Goal: Information Seeking & Learning: Learn about a topic

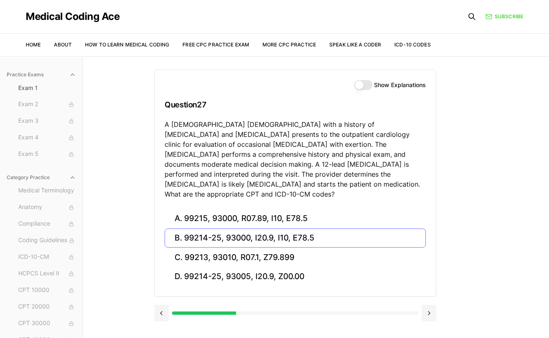
click at [343, 228] on button "B. 99214-25, 93000, I20.9, I10, E78.5" at bounding box center [295, 237] width 261 height 19
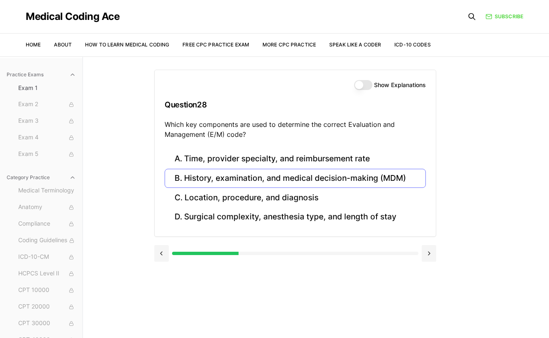
click at [324, 179] on button "B. History, examination, and medical decision-making (MDM)" at bounding box center [295, 178] width 261 height 19
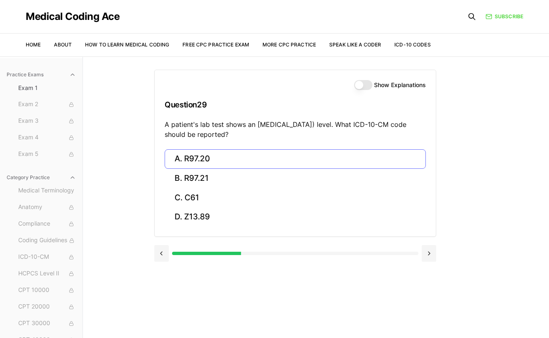
click at [224, 156] on button "A. R97.20" at bounding box center [295, 158] width 261 height 19
click at [189, 161] on button "A. Z23" at bounding box center [295, 158] width 261 height 19
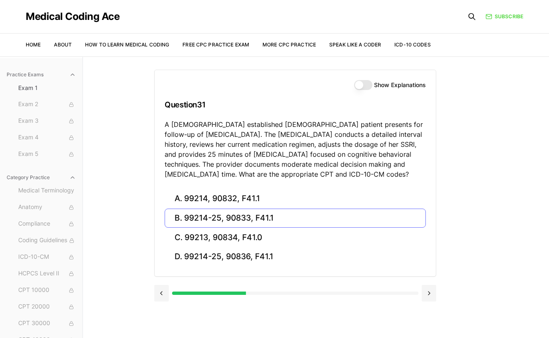
click at [277, 219] on button "B. 99214-25, 90833, F41.1" at bounding box center [295, 218] width 261 height 19
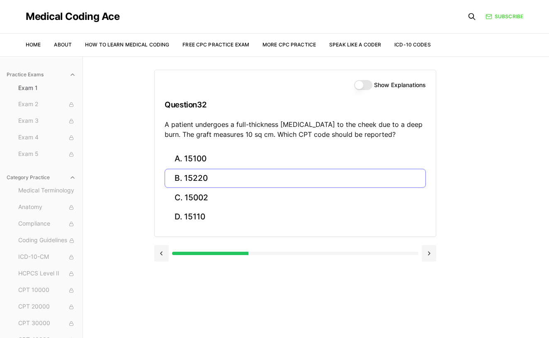
click at [263, 176] on button "B. 15220" at bounding box center [295, 178] width 261 height 19
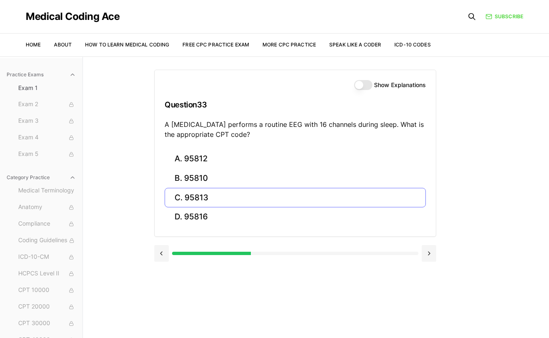
click at [215, 201] on button "C. 95813" at bounding box center [295, 197] width 261 height 19
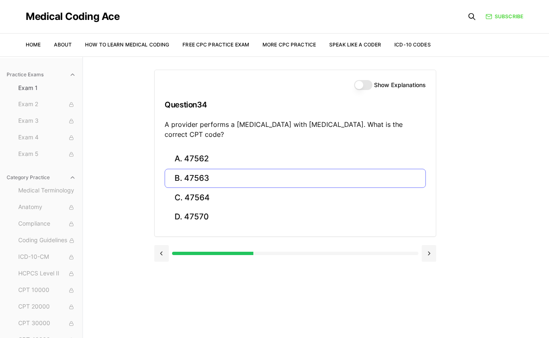
click at [257, 180] on button "B. 47563" at bounding box center [295, 178] width 261 height 19
click at [241, 175] on button "B. 58561" at bounding box center [295, 178] width 261 height 19
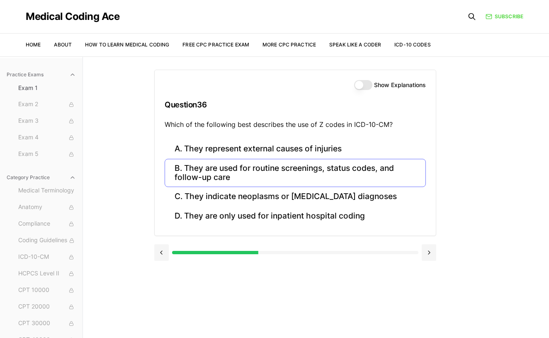
click at [211, 173] on button "B. They are used for routine screenings, status codes, and follow-up care" at bounding box center [295, 173] width 261 height 28
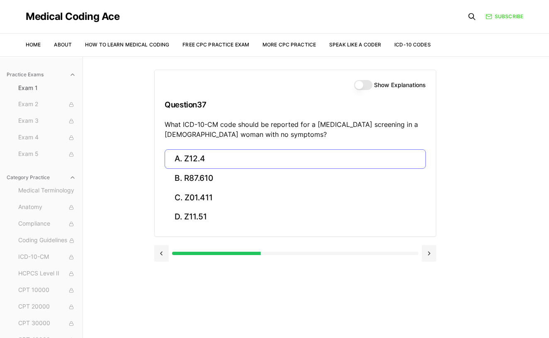
click at [206, 157] on button "A. Z12.4" at bounding box center [295, 158] width 261 height 19
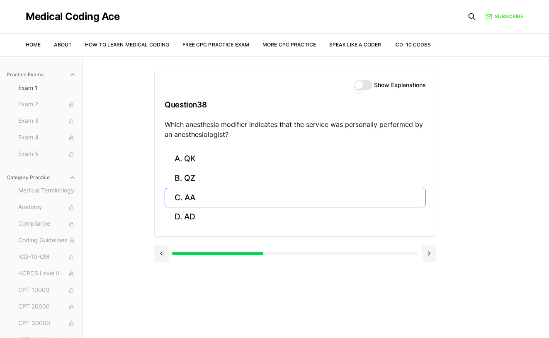
click at [338, 192] on button "C. AA" at bounding box center [295, 197] width 261 height 19
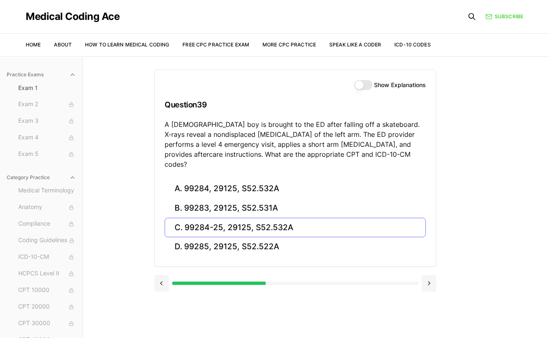
click at [331, 218] on button "C. 99284-25, 29125, S52.532A" at bounding box center [295, 227] width 261 height 19
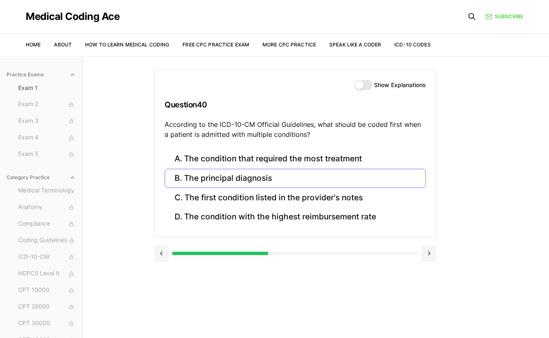
click at [349, 181] on button "B. The principal diagnosis" at bounding box center [295, 178] width 261 height 19
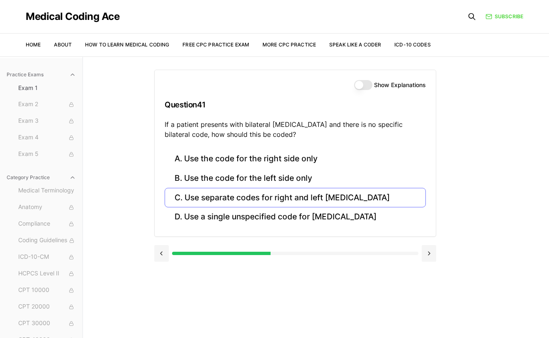
click at [322, 198] on button "C. Use separate codes for right and left [MEDICAL_DATA]" at bounding box center [295, 197] width 261 height 19
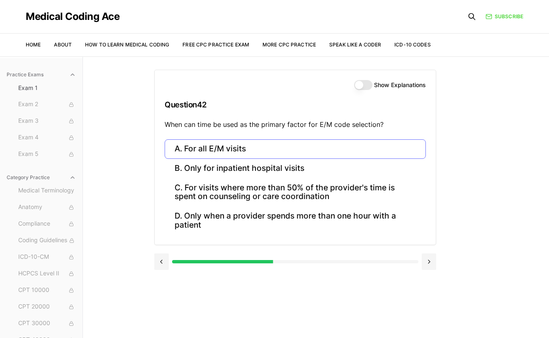
click at [391, 143] on button "A. For all E/M visits" at bounding box center [295, 148] width 261 height 19
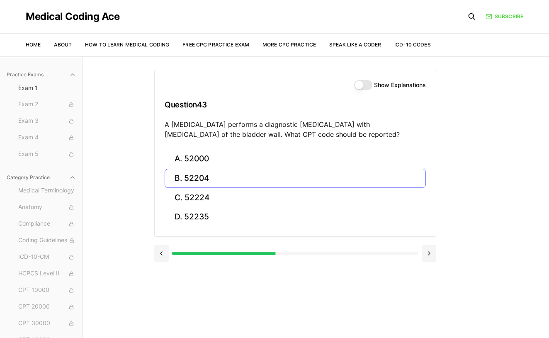
click at [373, 177] on button "B. 52204" at bounding box center [295, 178] width 261 height 19
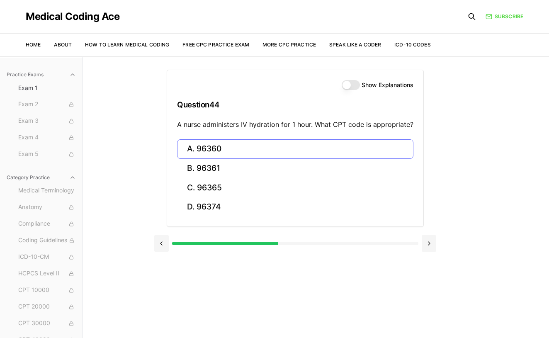
click at [350, 155] on button "A. 96360" at bounding box center [295, 148] width 236 height 19
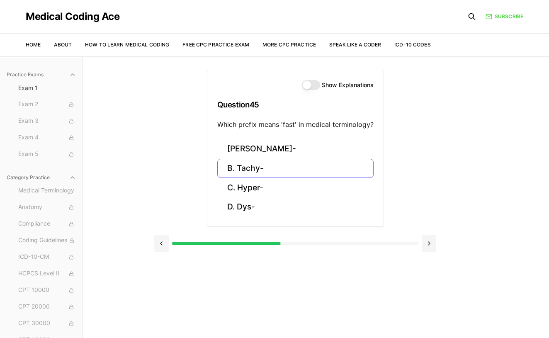
click at [280, 173] on button "B. Tachy-" at bounding box center [295, 168] width 156 height 19
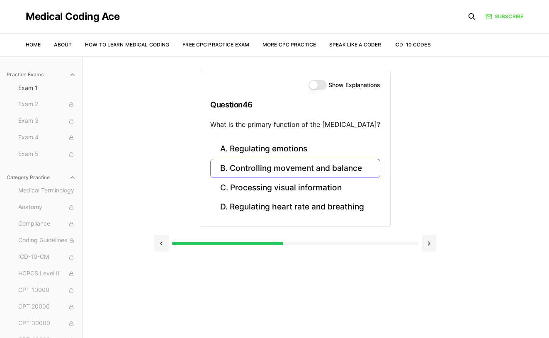
click at [352, 170] on button "B. Controlling movement and balance" at bounding box center [295, 168] width 170 height 19
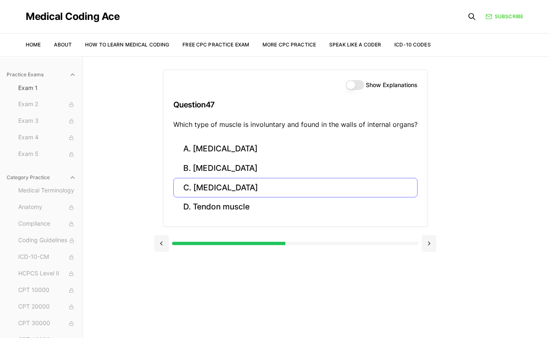
click at [275, 185] on button "C. [MEDICAL_DATA]" at bounding box center [295, 187] width 244 height 19
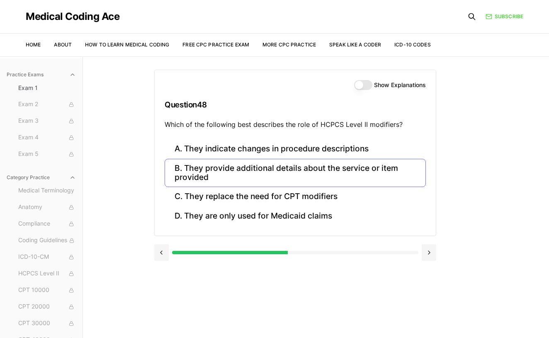
click at [265, 174] on button "B. They provide additional details about the service or item provided" at bounding box center [295, 173] width 261 height 28
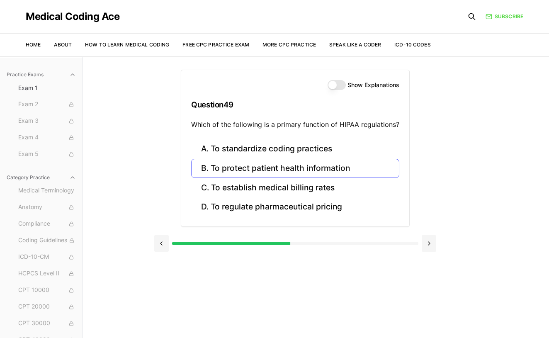
click at [349, 168] on button "B. To protect patient health information" at bounding box center [295, 168] width 208 height 19
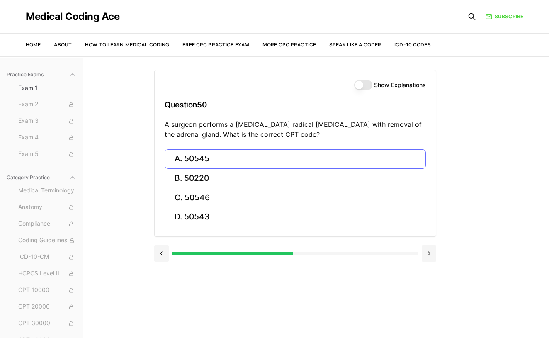
click at [333, 161] on button "A. 50545" at bounding box center [295, 158] width 261 height 19
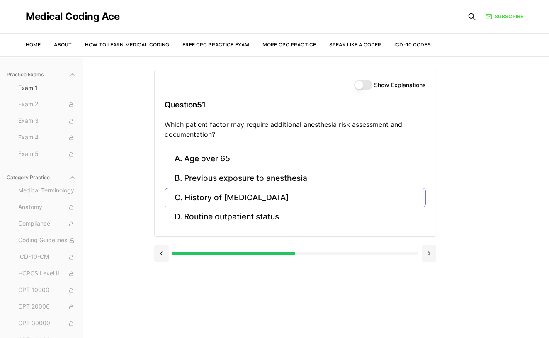
click at [267, 199] on button "C. History of [MEDICAL_DATA]" at bounding box center [295, 197] width 261 height 19
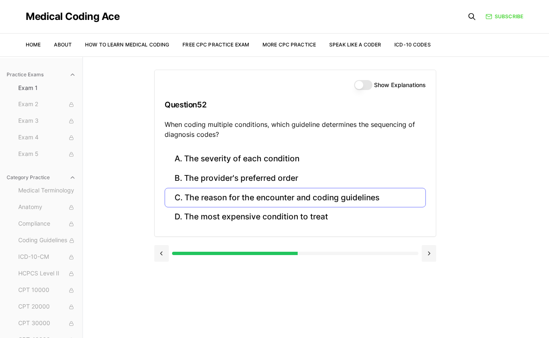
click at [256, 198] on button "C. The reason for the encounter and coding guidelines" at bounding box center [295, 197] width 261 height 19
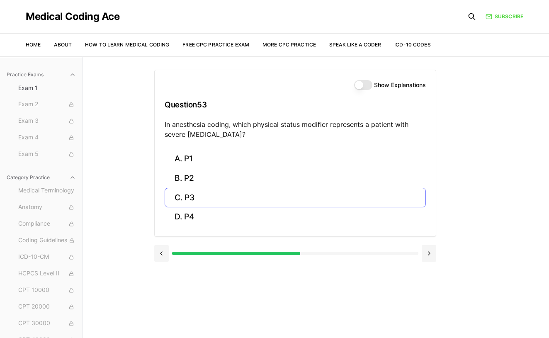
click at [191, 193] on button "C. P3" at bounding box center [295, 197] width 261 height 19
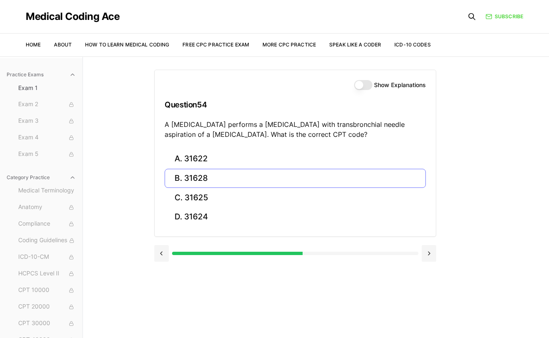
click at [374, 183] on button "B. 31628" at bounding box center [295, 178] width 261 height 19
click at [367, 181] on button "B. 74177" at bounding box center [295, 178] width 261 height 19
click at [360, 174] on button "B. 71046" at bounding box center [295, 178] width 261 height 19
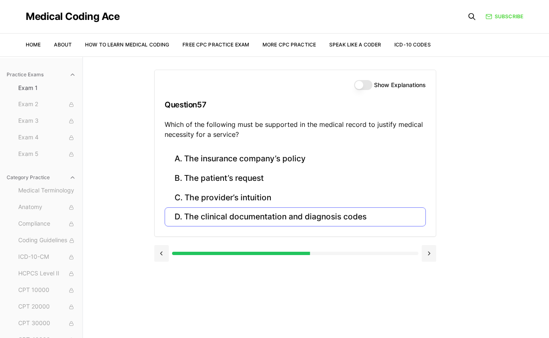
click at [341, 218] on button "D. The clinical documentation and diagnosis codes" at bounding box center [295, 216] width 261 height 19
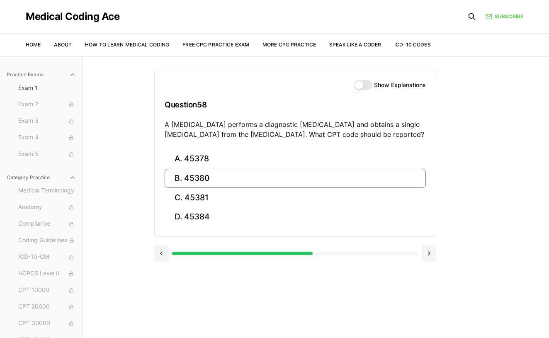
click at [372, 183] on button "B. 45380" at bounding box center [295, 178] width 261 height 19
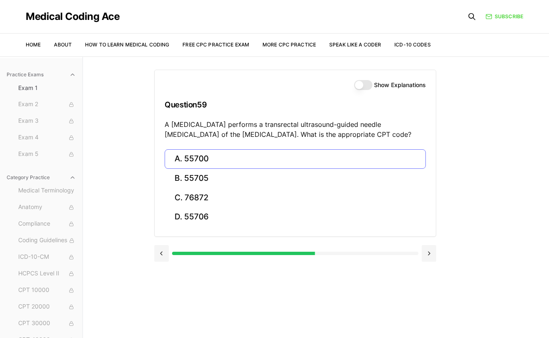
click at [234, 156] on button "A. 55700" at bounding box center [295, 158] width 261 height 19
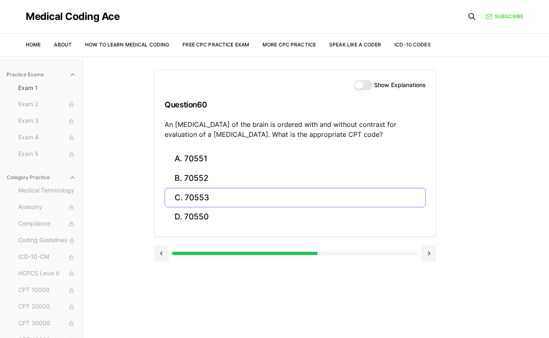
click at [227, 195] on button "C. 70553" at bounding box center [295, 197] width 261 height 19
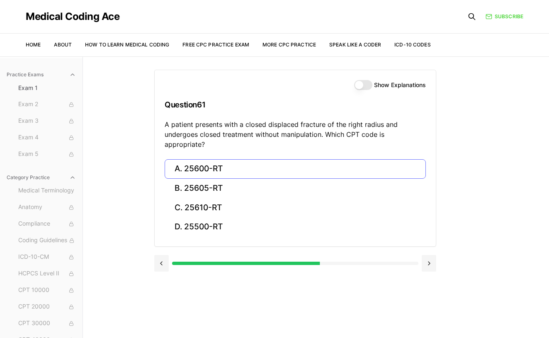
click at [208, 159] on button "A. 25600-RT" at bounding box center [295, 168] width 261 height 19
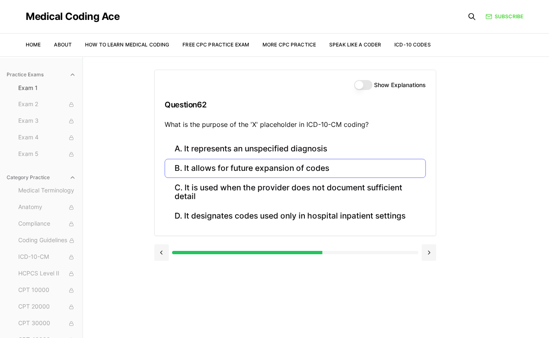
click at [349, 166] on button "B. It allows for future expansion of codes" at bounding box center [295, 168] width 261 height 19
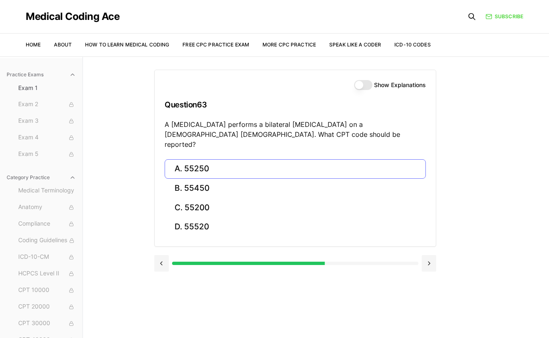
click at [258, 159] on button "A. 55250" at bounding box center [295, 168] width 261 height 19
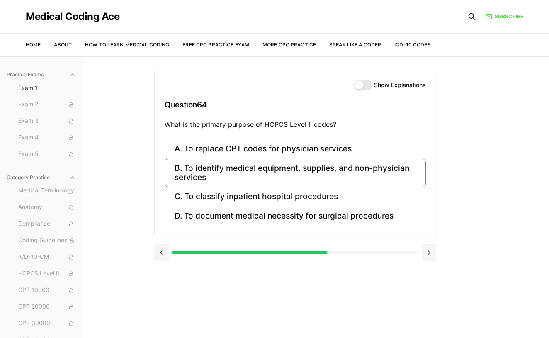
click at [314, 176] on button "B. To identify medical equipment, supplies, and non-physician services" at bounding box center [295, 173] width 261 height 28
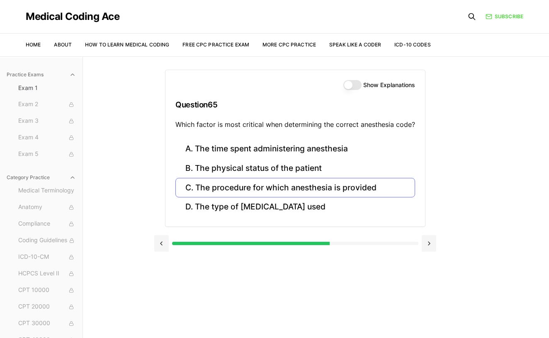
click at [333, 187] on button "C. The procedure for which anesthesia is provided" at bounding box center [295, 187] width 240 height 19
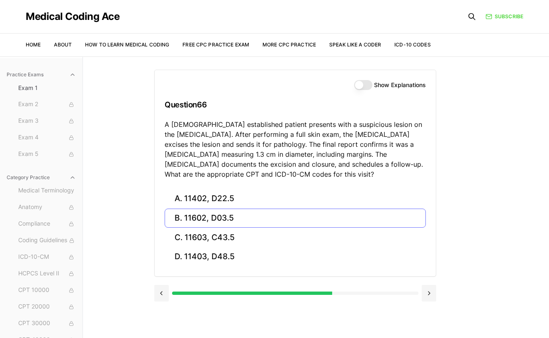
click at [228, 216] on button "B. 11602, D03.5" at bounding box center [295, 218] width 261 height 19
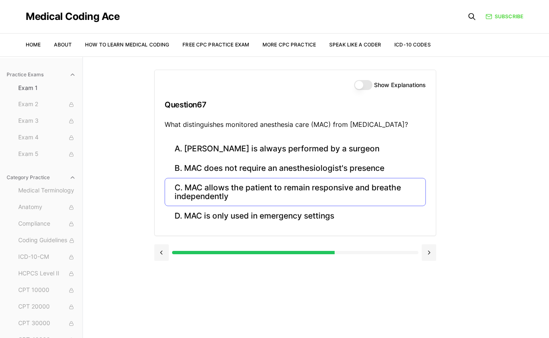
click at [293, 186] on button "C. MAC allows the patient to remain responsive and breathe independently" at bounding box center [295, 192] width 261 height 28
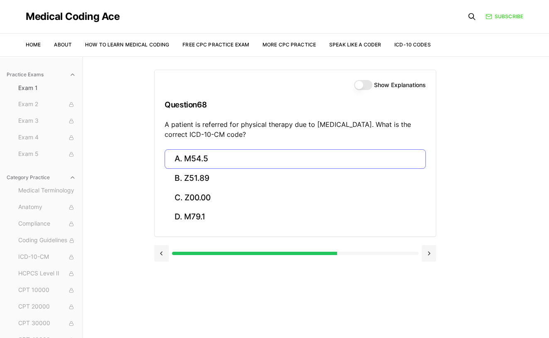
click at [253, 158] on button "A. M54.5" at bounding box center [295, 158] width 261 height 19
click at [253, 158] on button "A. 25260" at bounding box center [295, 158] width 261 height 19
click at [253, 158] on button "A. 61312" at bounding box center [295, 158] width 261 height 19
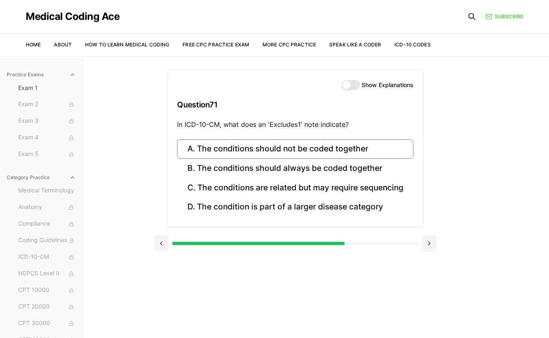
click at [401, 152] on button "A. The conditions should not be coded together" at bounding box center [295, 148] width 236 height 19
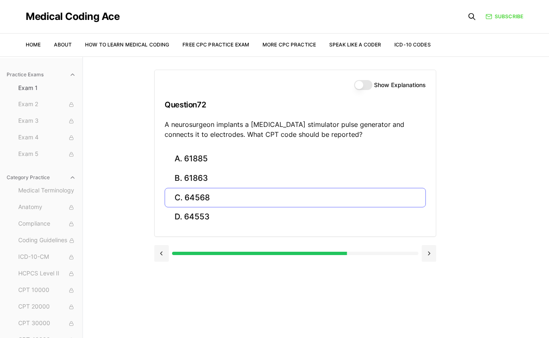
click at [322, 204] on button "C. 64568" at bounding box center [295, 197] width 261 height 19
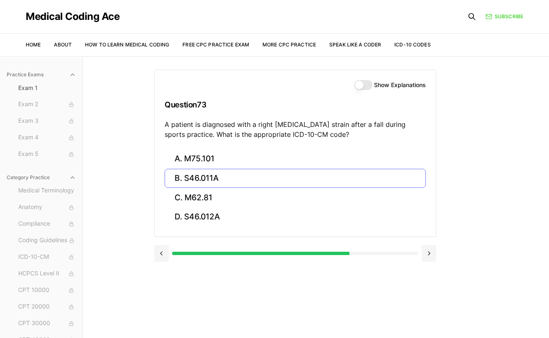
click at [229, 178] on button "B. S46.011A" at bounding box center [295, 178] width 261 height 19
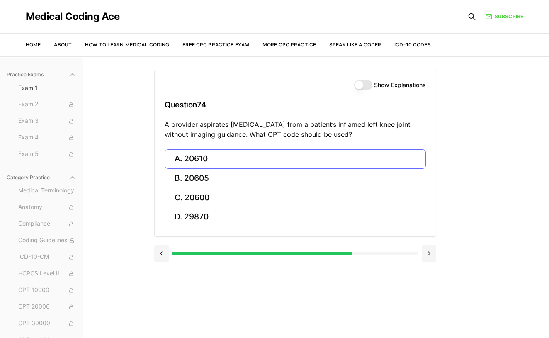
click at [256, 154] on button "A. 20610" at bounding box center [295, 158] width 261 height 19
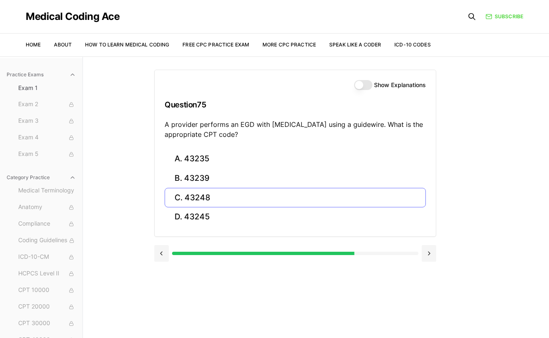
click at [250, 199] on button "C. 43248" at bounding box center [295, 197] width 261 height 19
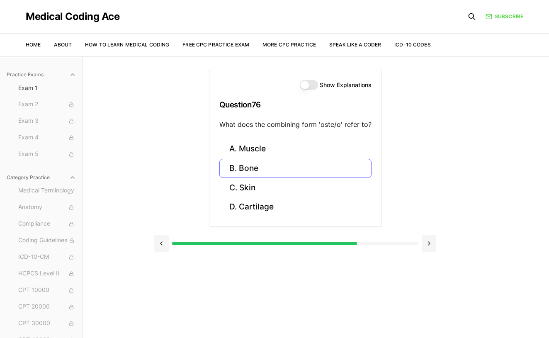
click at [253, 168] on button "B. Bone" at bounding box center [295, 168] width 152 height 19
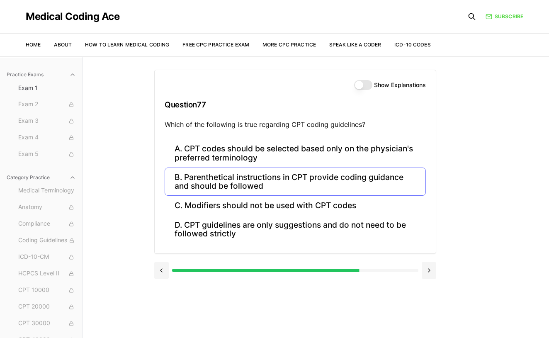
click at [285, 185] on button "B. Parenthetical instructions in CPT provide coding guidance and should be foll…" at bounding box center [295, 182] width 261 height 28
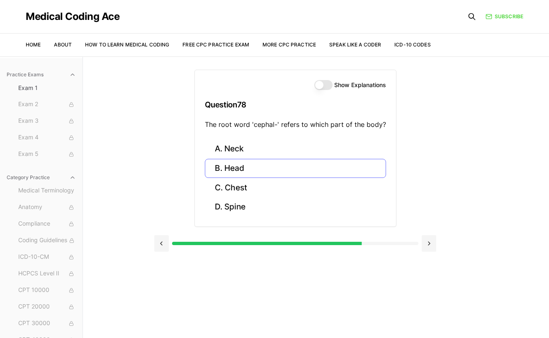
click at [267, 167] on button "B. Head" at bounding box center [295, 168] width 181 height 19
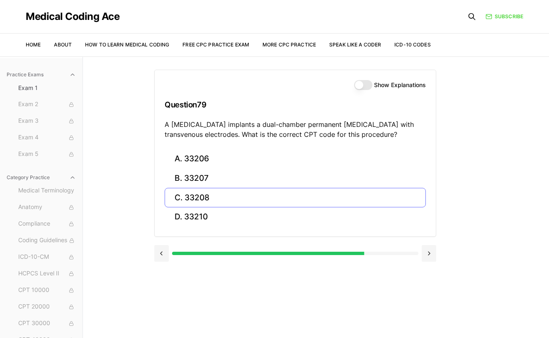
click at [278, 196] on button "C. 33208" at bounding box center [295, 197] width 261 height 19
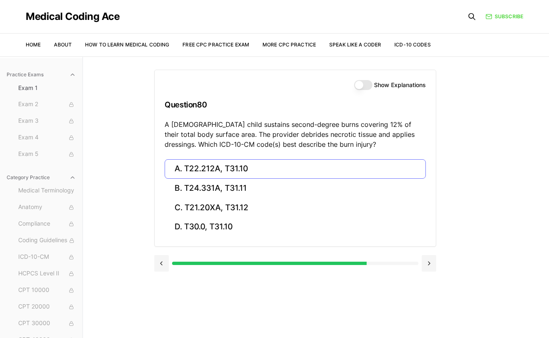
click at [265, 169] on button "A. T22.212A, T31.10" at bounding box center [295, 168] width 261 height 19
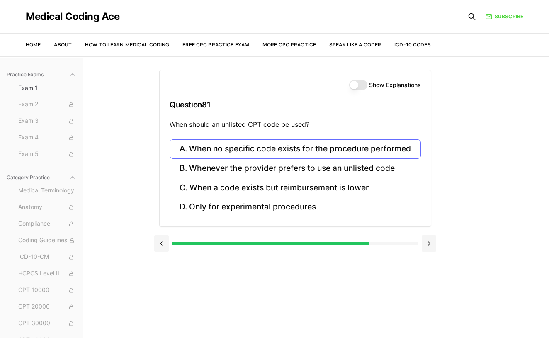
click at [414, 152] on button "A. When no specific code exists for the procedure performed" at bounding box center [295, 148] width 251 height 19
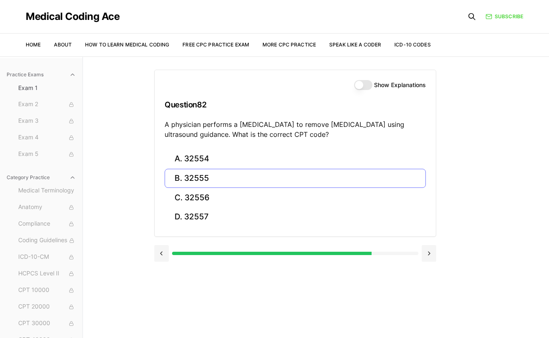
click at [378, 175] on button "B. 32555" at bounding box center [295, 178] width 261 height 19
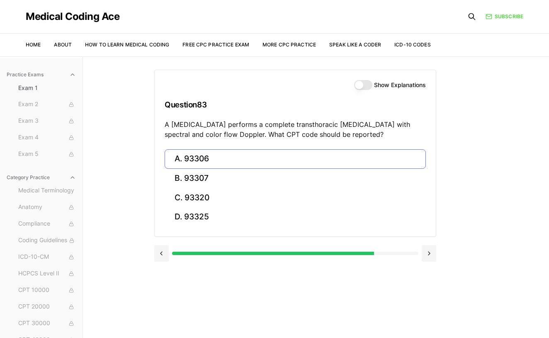
click at [250, 158] on button "A. 93306" at bounding box center [295, 158] width 261 height 19
click at [202, 159] on button "A. 35301" at bounding box center [295, 158] width 261 height 19
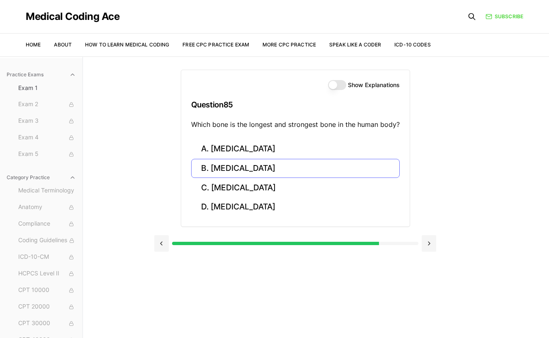
click at [243, 173] on button "B. [MEDICAL_DATA]" at bounding box center [295, 168] width 209 height 19
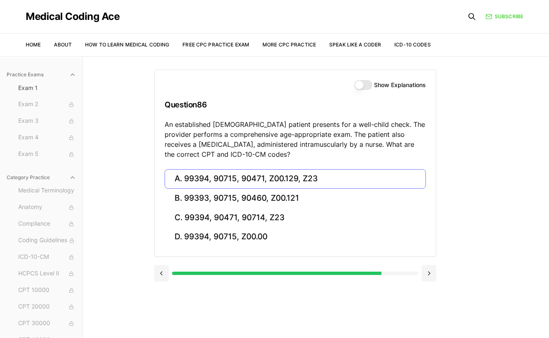
click at [333, 178] on button "A. 99394, 90715, 90471, Z00.129, Z23" at bounding box center [295, 178] width 261 height 19
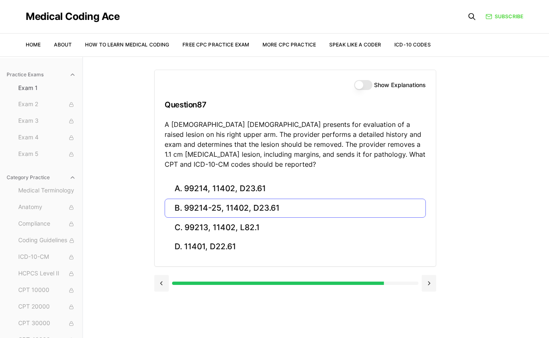
click at [294, 210] on button "B. 99214-25, 11402, D23.61" at bounding box center [295, 208] width 261 height 19
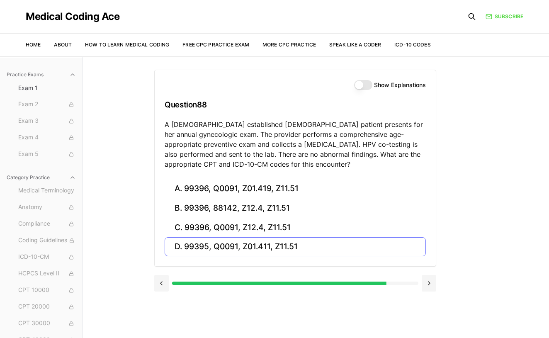
click at [252, 253] on button "D. 99395, Q0091, Z01.411, Z11.51" at bounding box center [295, 246] width 261 height 19
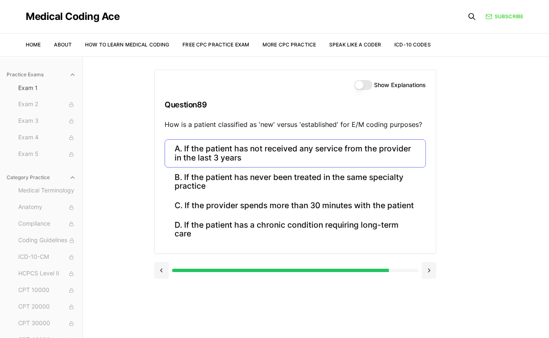
click at [290, 153] on button "A. If the patient has not received any service from the provider in the last 3 …" at bounding box center [295, 153] width 261 height 28
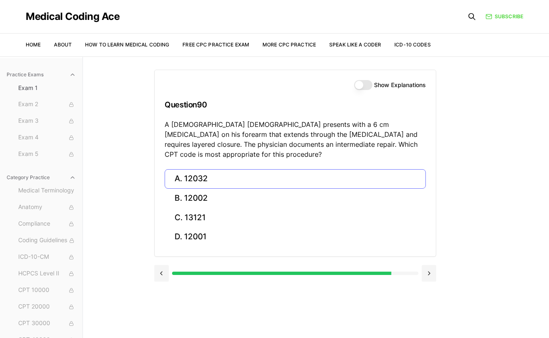
click at [214, 169] on button "A. 12032" at bounding box center [295, 178] width 261 height 19
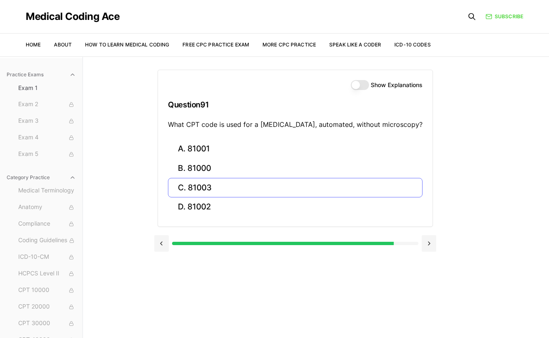
click at [310, 191] on button "C. 81003" at bounding box center [295, 187] width 255 height 19
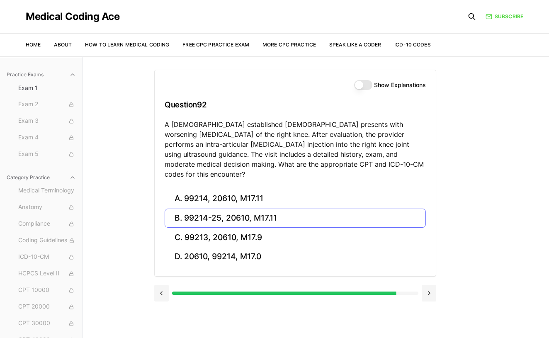
click at [258, 209] on button "B. 99214-25, 20610, M17.11" at bounding box center [295, 218] width 261 height 19
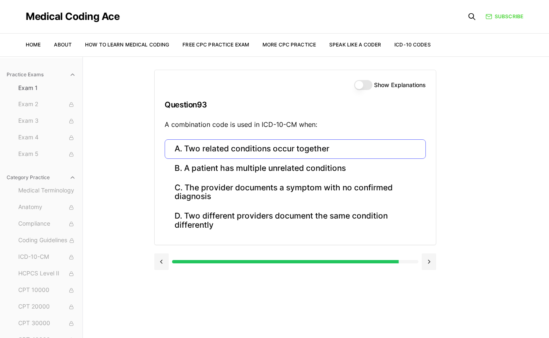
click at [343, 152] on button "A. Two related conditions occur together" at bounding box center [295, 148] width 261 height 19
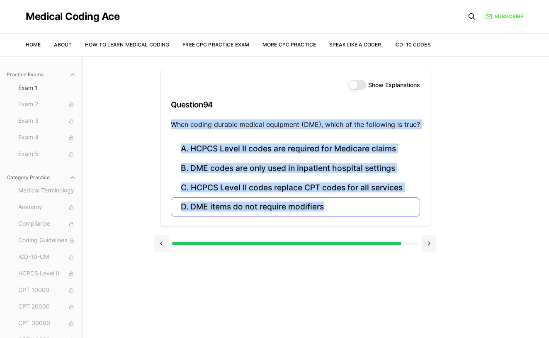
drag, startPoint x: 172, startPoint y: 124, endPoint x: 333, endPoint y: 209, distance: 183.1
click at [333, 209] on div "Show Explanations Question 94 When coding durable medical equipment (DME), whic…" at bounding box center [295, 148] width 270 height 157
copy div "When coding durable medical equipment (DME), which of the following is true? A.…"
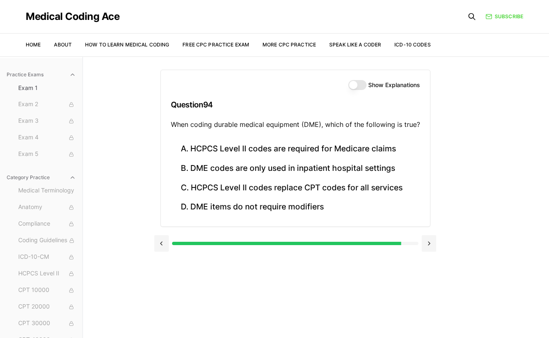
click at [333, 294] on div "Show Explanations Question 94 When coding durable medical equipment (DME), whic…" at bounding box center [315, 225] width 323 height 338
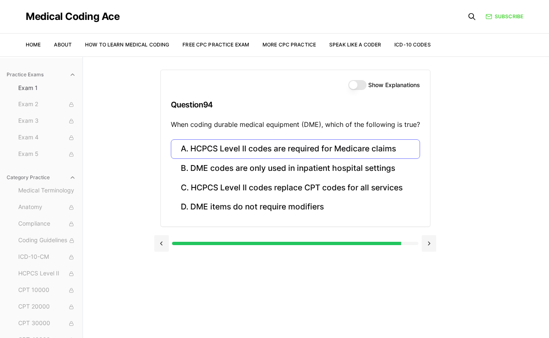
click at [338, 148] on button "A. HCPCS Level II codes are required for Medicare claims" at bounding box center [295, 148] width 249 height 19
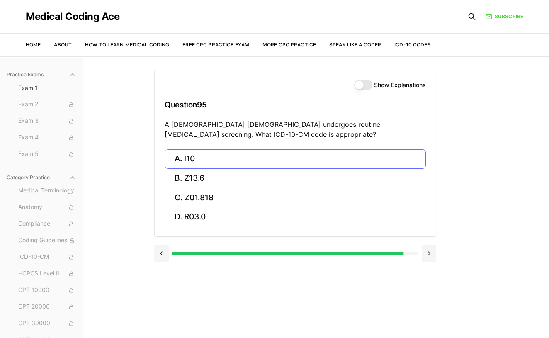
click at [192, 161] on button "A. I10" at bounding box center [295, 158] width 261 height 19
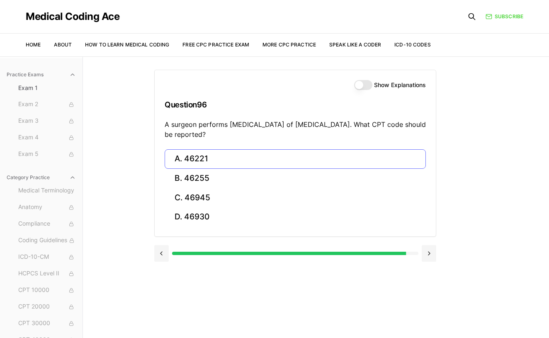
click at [214, 158] on button "A. 46221" at bounding box center [295, 158] width 261 height 19
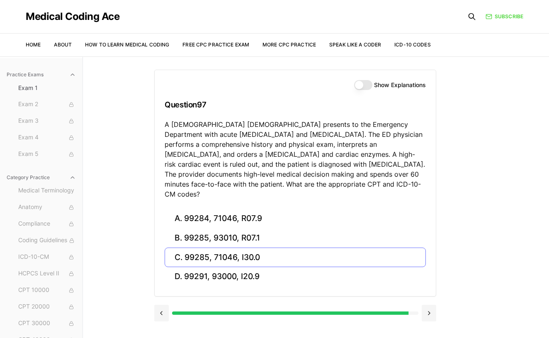
click at [273, 248] on button "C. 99285, 71046, I30.0" at bounding box center [295, 257] width 261 height 19
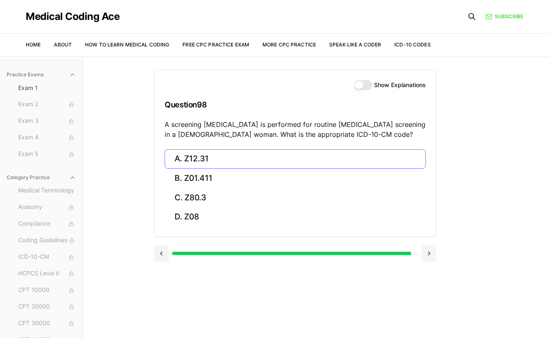
click at [260, 156] on button "A. Z12.31" at bounding box center [295, 158] width 261 height 19
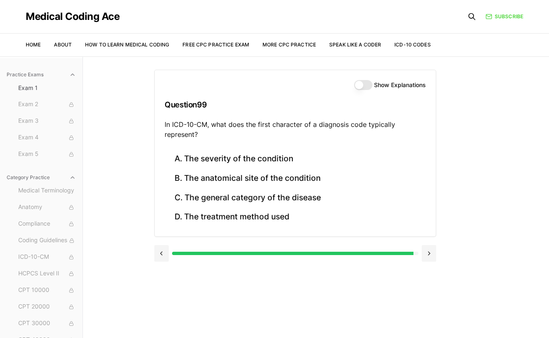
click at [162, 126] on div "Show Explanations Question 99 In ICD-10-CM, what does the first character of a …" at bounding box center [295, 109] width 281 height 79
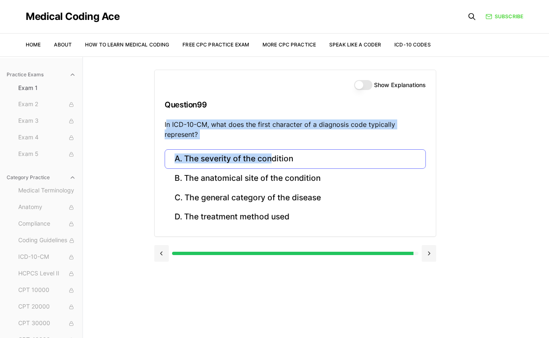
drag, startPoint x: 166, startPoint y: 123, endPoint x: 270, endPoint y: 156, distance: 109.1
click at [270, 156] on div "Show Explanations Question 99 In ICD-10-CM, what does the first character of a …" at bounding box center [295, 153] width 282 height 167
click at [334, 157] on button "A. The severity of the condition" at bounding box center [295, 158] width 261 height 19
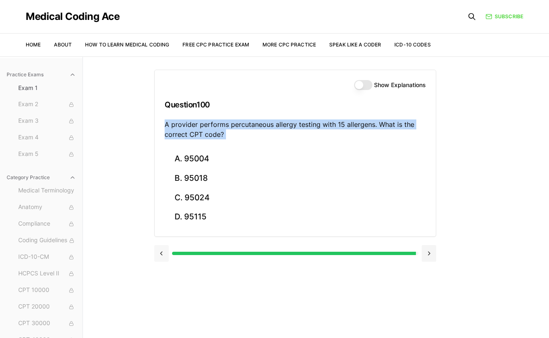
click at [162, 250] on button at bounding box center [161, 253] width 15 height 17
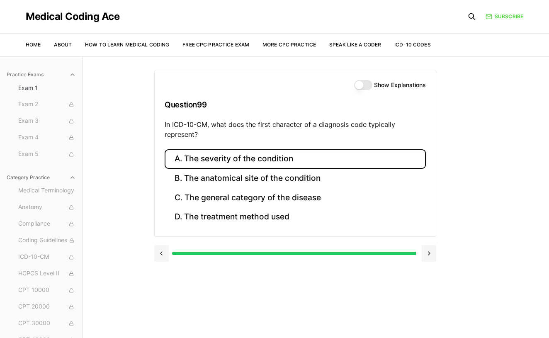
click at [163, 170] on div "A. The severity of the condition B. The anatomical site of the condition C. The…" at bounding box center [295, 192] width 281 height 87
click at [164, 124] on div "Show Explanations Question 99 In ICD-10-CM, what does the first character of a …" at bounding box center [295, 109] width 281 height 79
click at [164, 123] on div "Show Explanations Question 99 In ICD-10-CM, what does the first character of a …" at bounding box center [295, 109] width 281 height 79
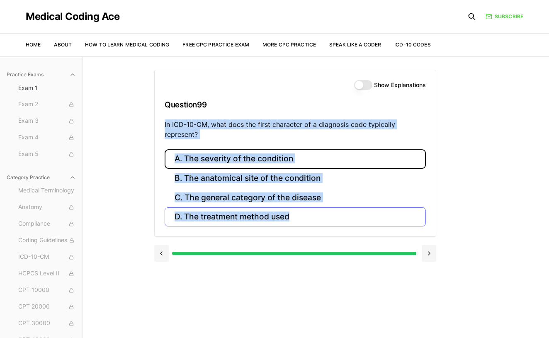
drag, startPoint x: 165, startPoint y: 123, endPoint x: 338, endPoint y: 219, distance: 198.4
click at [338, 219] on div "Show Explanations Question 99 In ICD-10-CM, what does the first character of a …" at bounding box center [295, 153] width 282 height 167
copy div "In ICD-10-CM, what does the first character of a diagnosis code typically repre…"
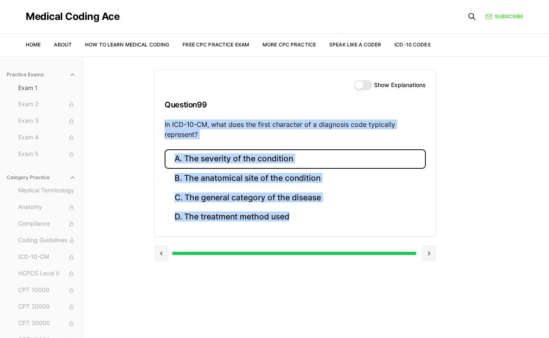
click at [335, 231] on div "A. The severity of the condition B. The anatomical site of the condition C. The…" at bounding box center [295, 192] width 281 height 87
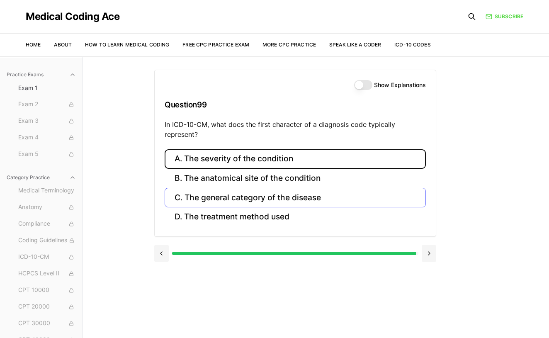
click at [238, 197] on button "C. The general category of the disease" at bounding box center [295, 197] width 261 height 19
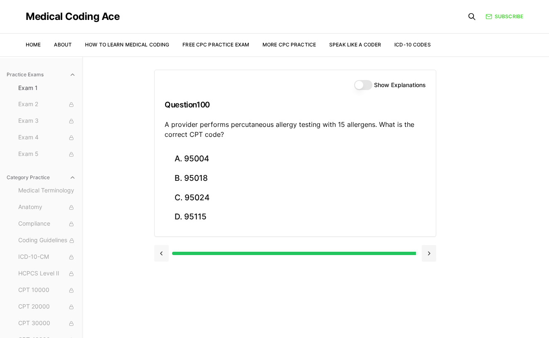
click at [159, 253] on button at bounding box center [161, 253] width 15 height 17
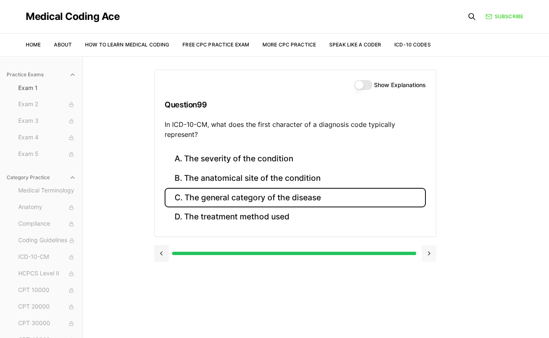
click at [432, 250] on button at bounding box center [429, 253] width 15 height 17
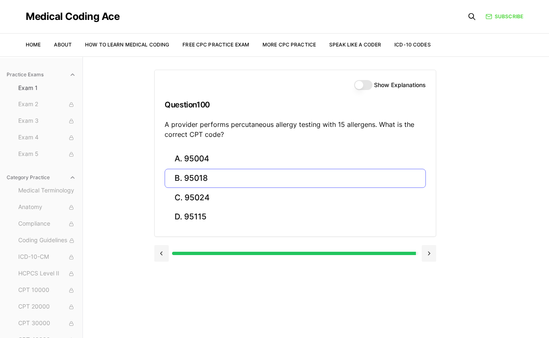
click at [219, 175] on button "B. 95018" at bounding box center [295, 178] width 261 height 19
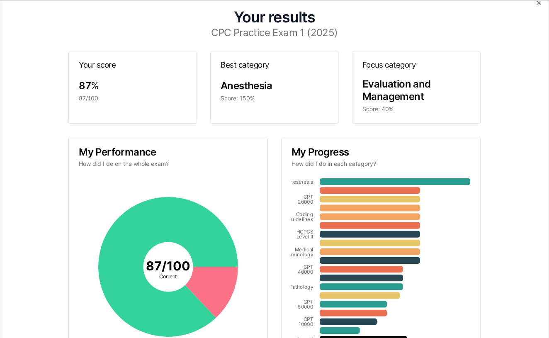
scroll to position [5, 0]
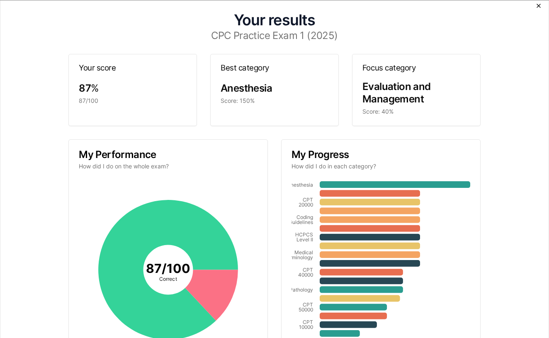
click at [539, 6] on icon "button" at bounding box center [538, 5] width 7 height 7
